Goal: Navigation & Orientation: Find specific page/section

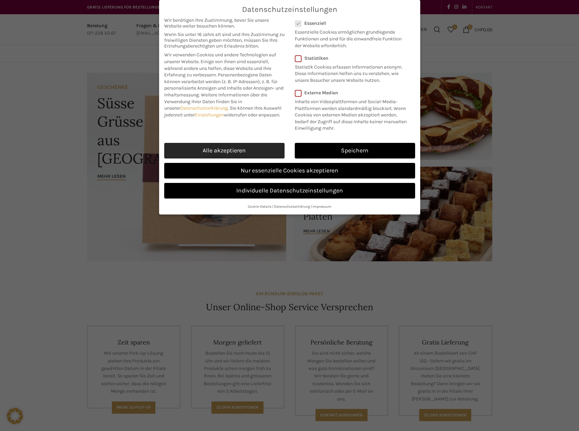
click at [234, 151] on link "Alle akzeptieren" at bounding box center [224, 151] width 120 height 16
checkbox input "true"
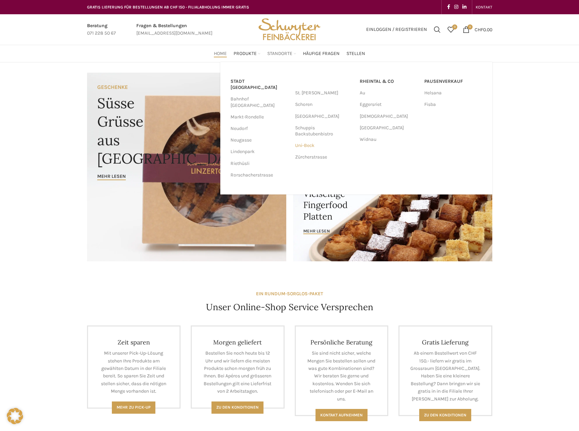
click at [305, 149] on link "Uni-Beck" at bounding box center [324, 146] width 58 height 12
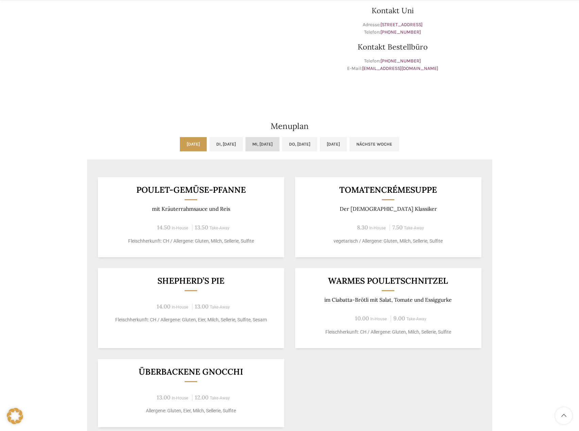
scroll to position [272, 0]
